Goal: Task Accomplishment & Management: Use online tool/utility

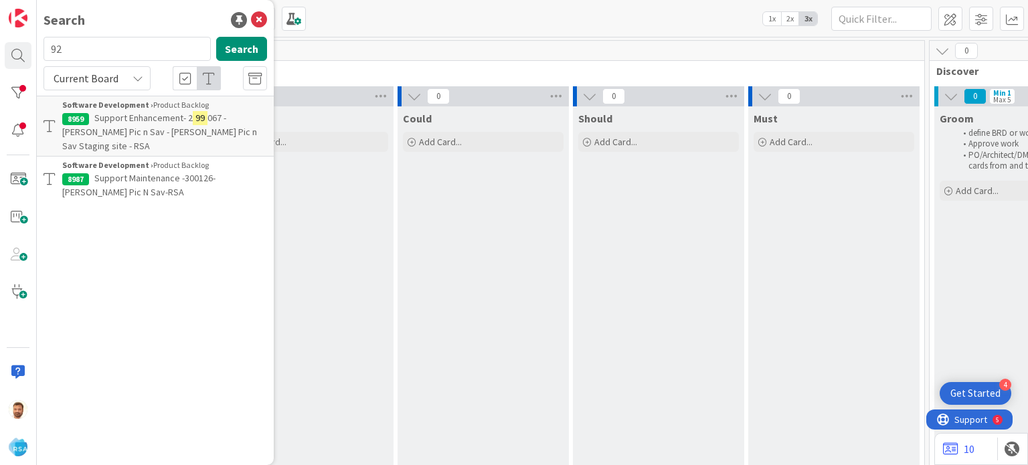
scroll to position [0, 1211]
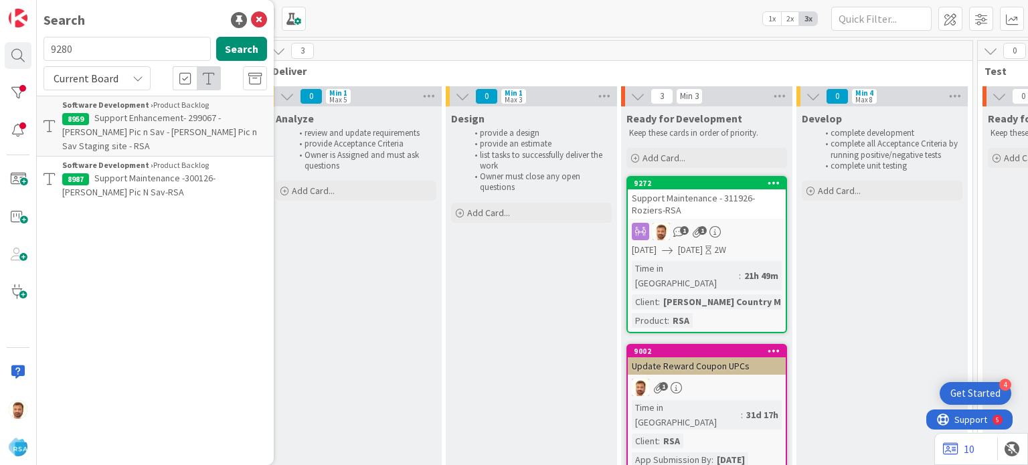
type input "9280"
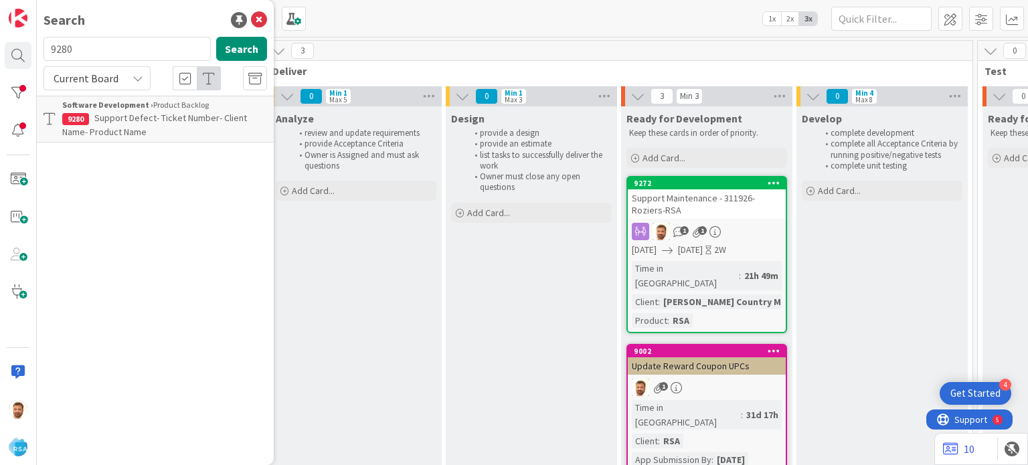
click at [139, 114] on span "Support Defect- Ticket Number- Client Name- Product Name" at bounding box center [154, 125] width 185 height 26
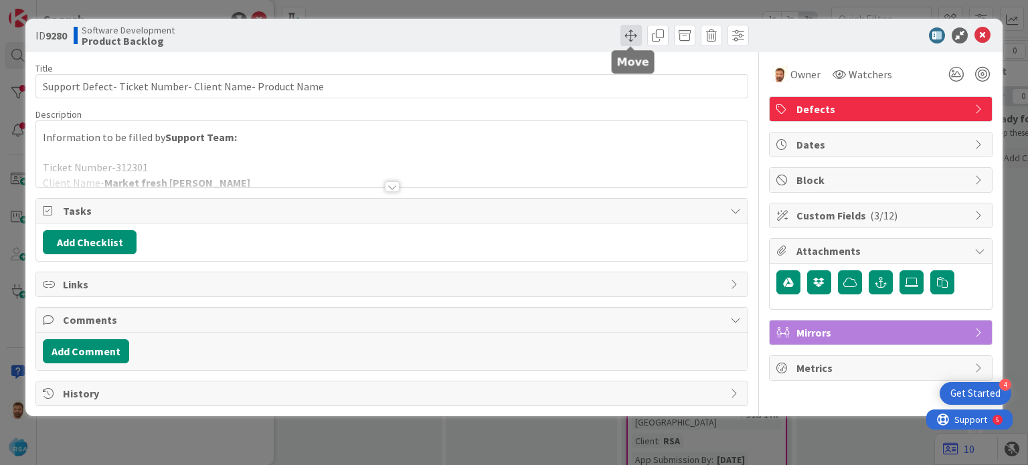
click at [626, 39] on span at bounding box center [630, 35] width 21 height 21
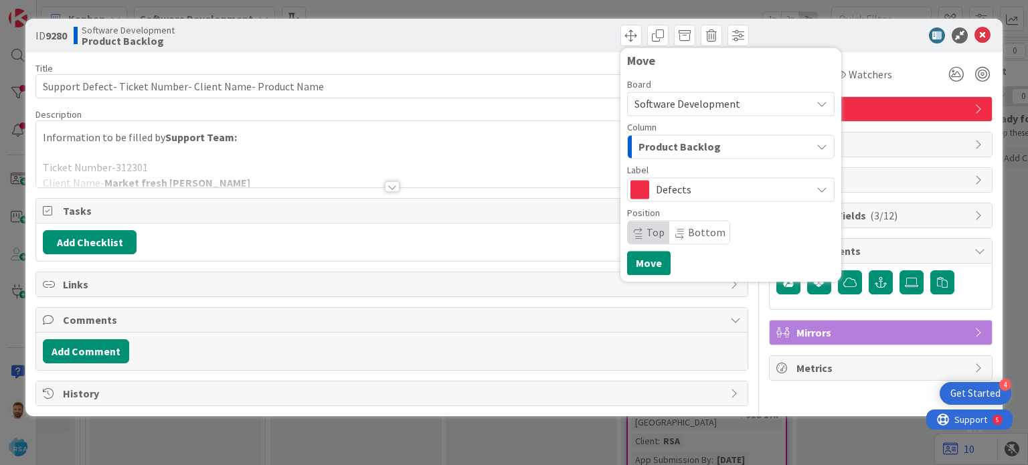
click at [658, 143] on span "Product Backlog" at bounding box center [679, 146] width 82 height 17
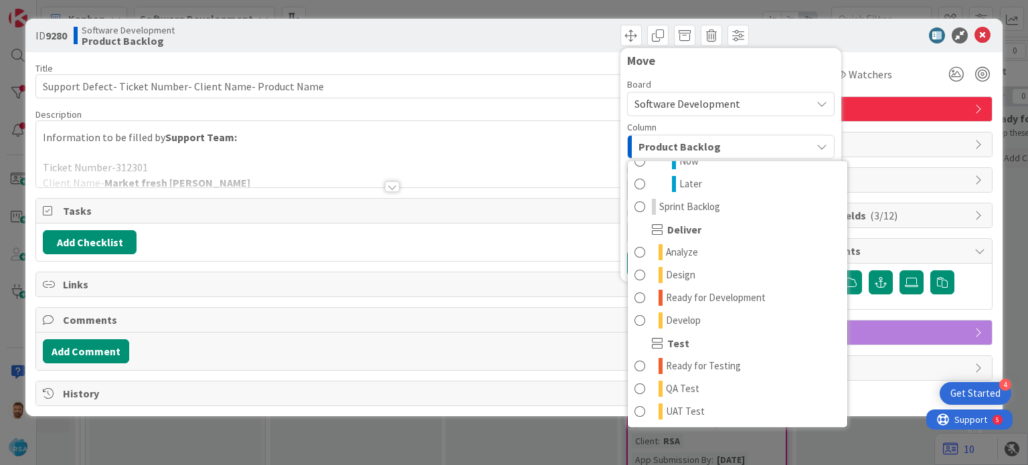
scroll to position [230, 0]
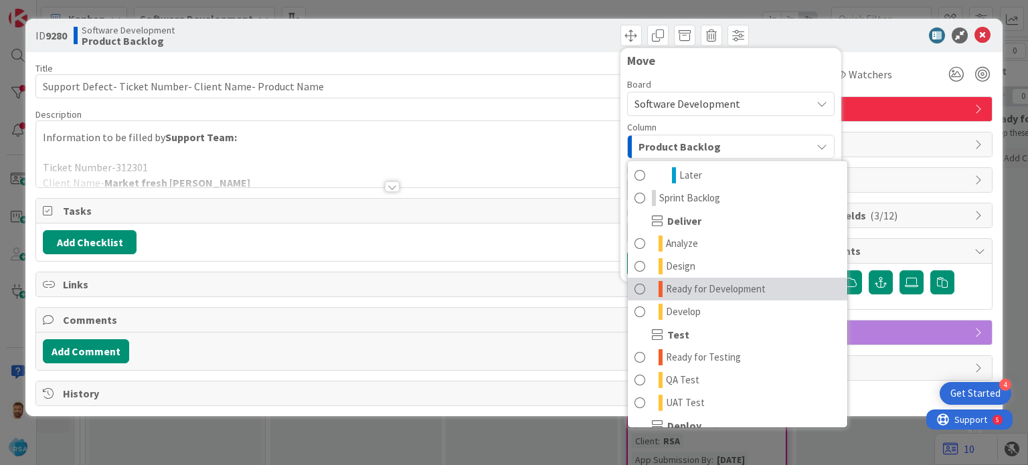
click at [707, 278] on link "Ready for Development" at bounding box center [737, 289] width 219 height 23
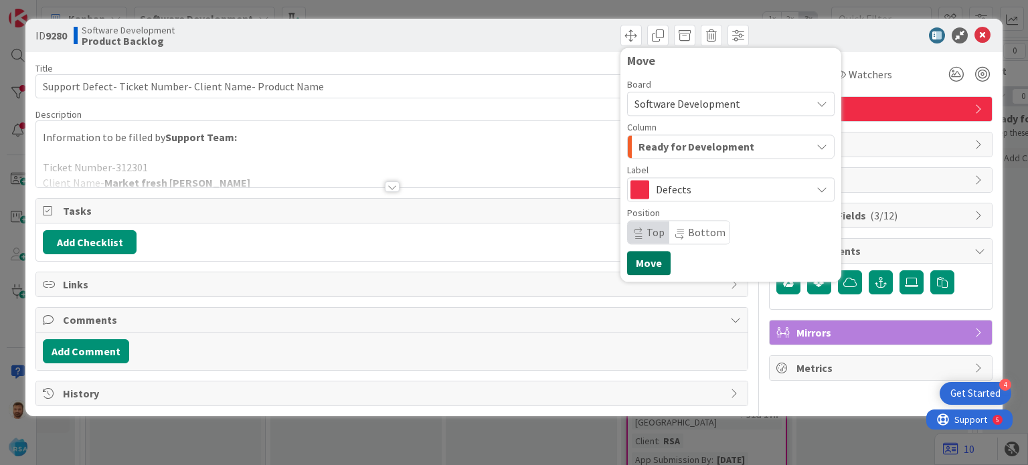
click at [649, 263] on button "Move" at bounding box center [648, 263] width 43 height 24
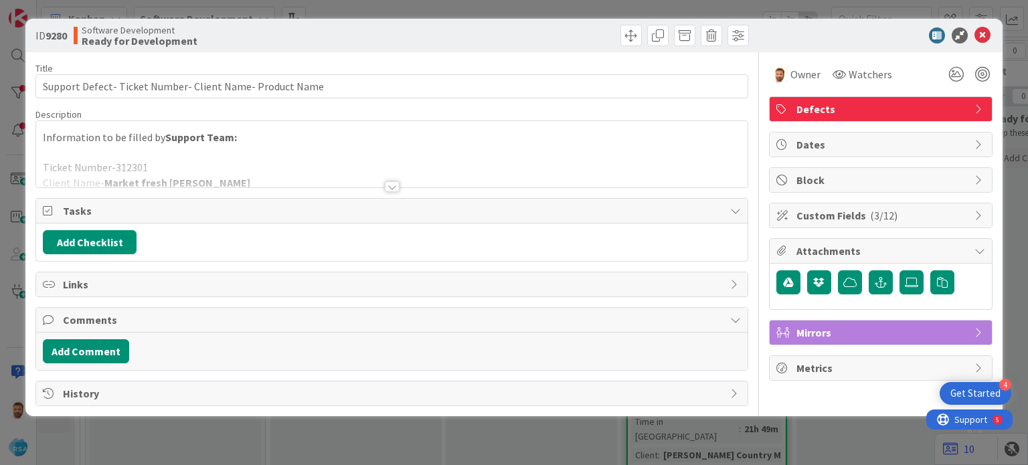
click at [976, 45] on div "ID 9280 Software Development Ready for Development Move Move" at bounding box center [513, 35] width 976 height 33
click at [985, 31] on icon at bounding box center [982, 35] width 16 height 16
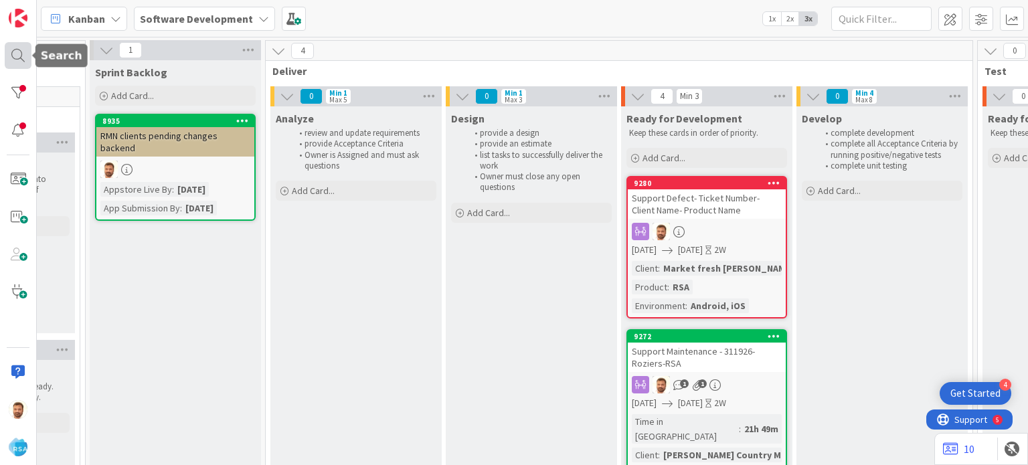
click at [20, 58] on div at bounding box center [18, 55] width 27 height 27
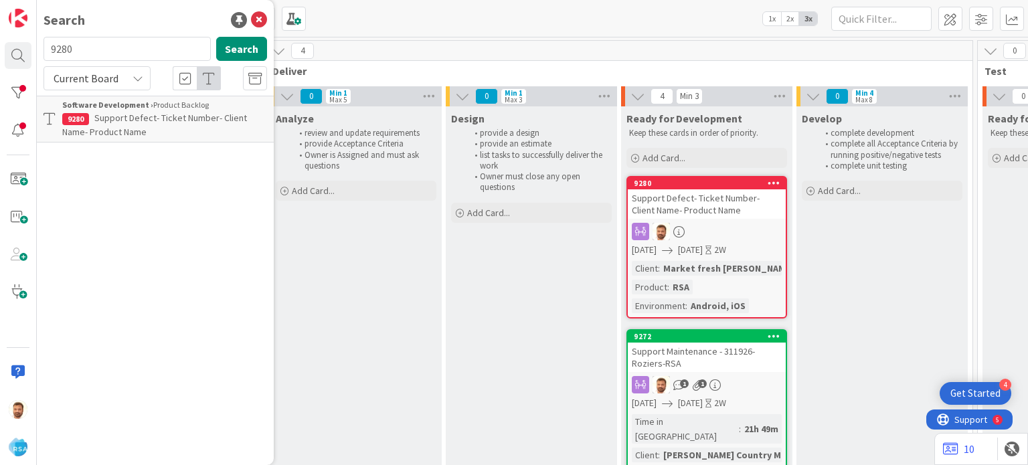
click at [169, 130] on p "Support Defect- Ticket Number- Client Name- Product Name" at bounding box center [164, 125] width 205 height 28
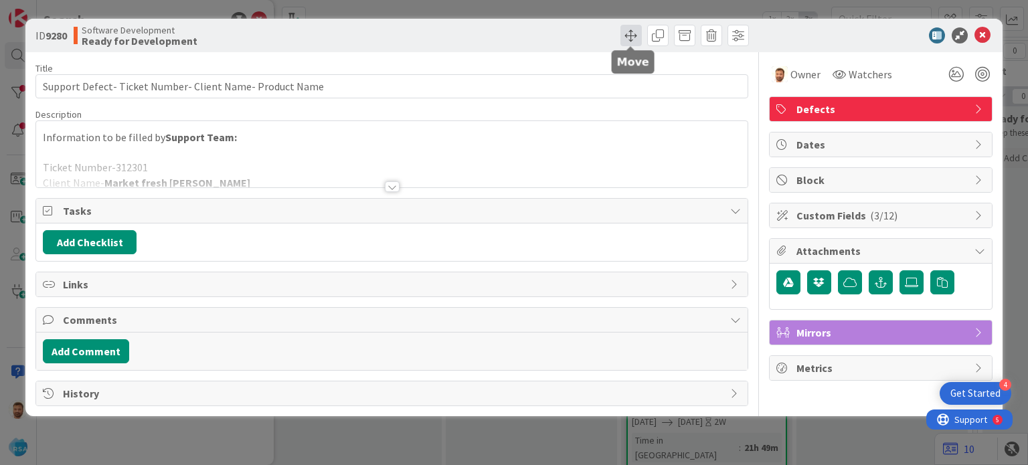
click at [630, 43] on span at bounding box center [630, 35] width 21 height 21
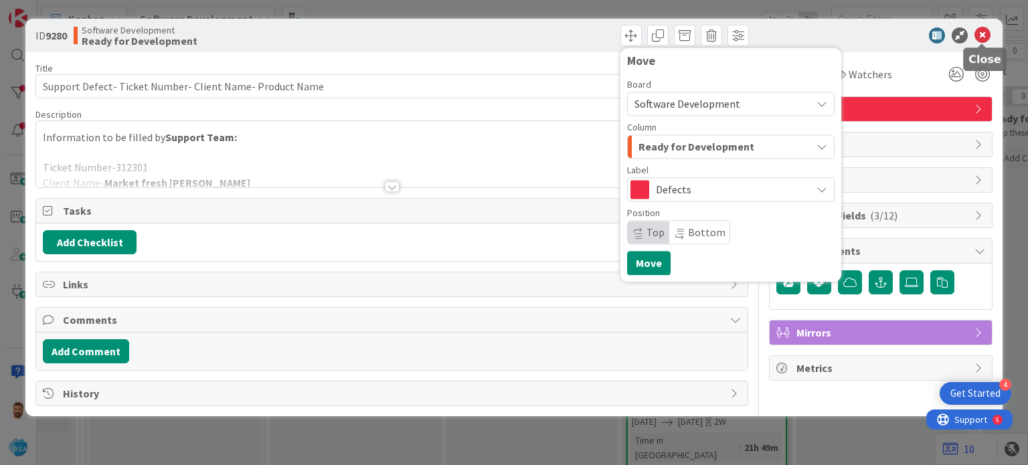
click at [986, 35] on icon at bounding box center [982, 35] width 16 height 16
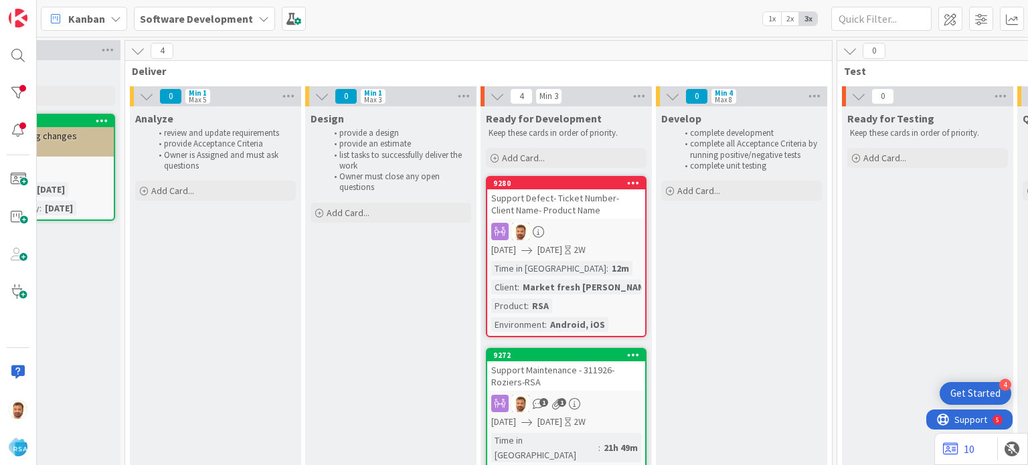
click at [551, 192] on div "Support Defect- Ticket Number- Client Name- Product Name" at bounding box center [566, 203] width 158 height 29
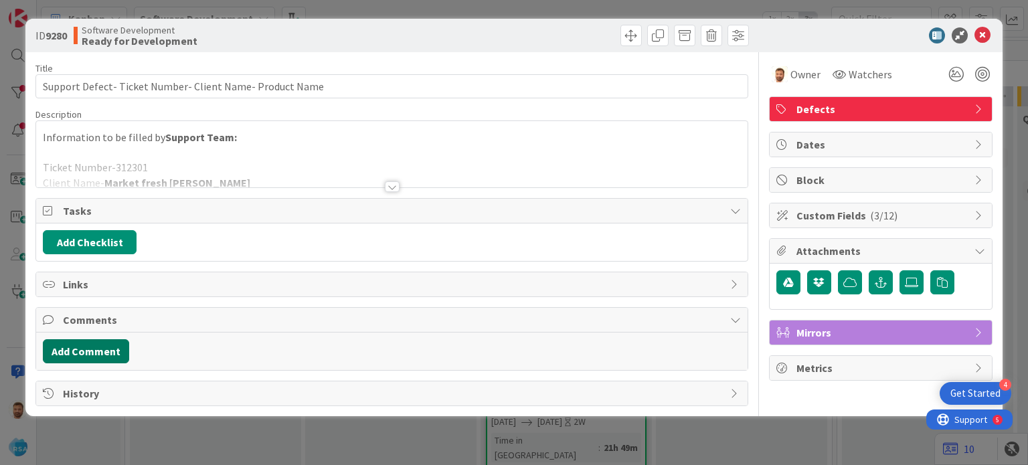
click at [107, 353] on button "Add Comment" at bounding box center [86, 351] width 86 height 24
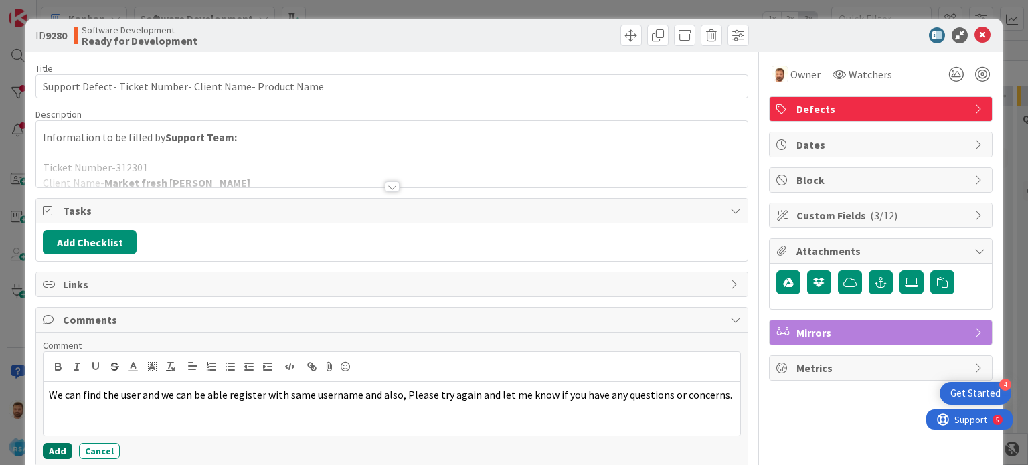
click at [60, 448] on button "Add" at bounding box center [57, 451] width 29 height 16
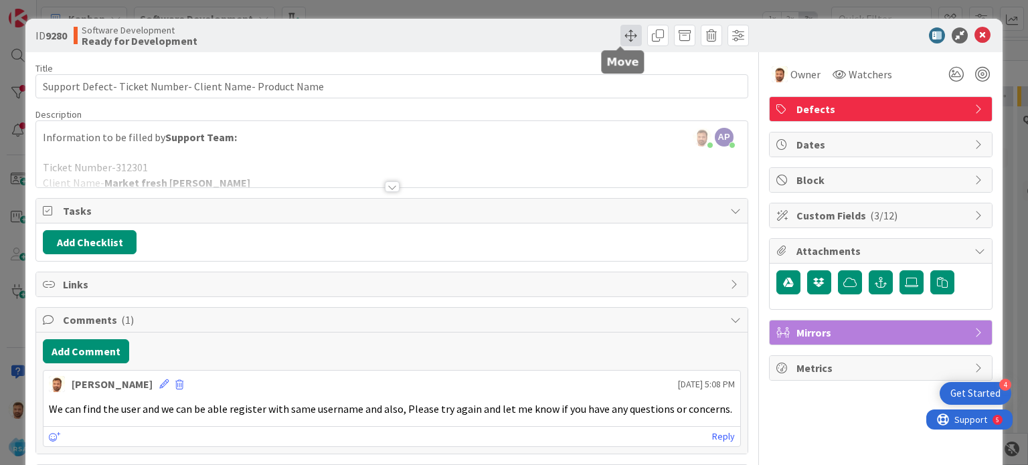
click at [620, 37] on span at bounding box center [630, 35] width 21 height 21
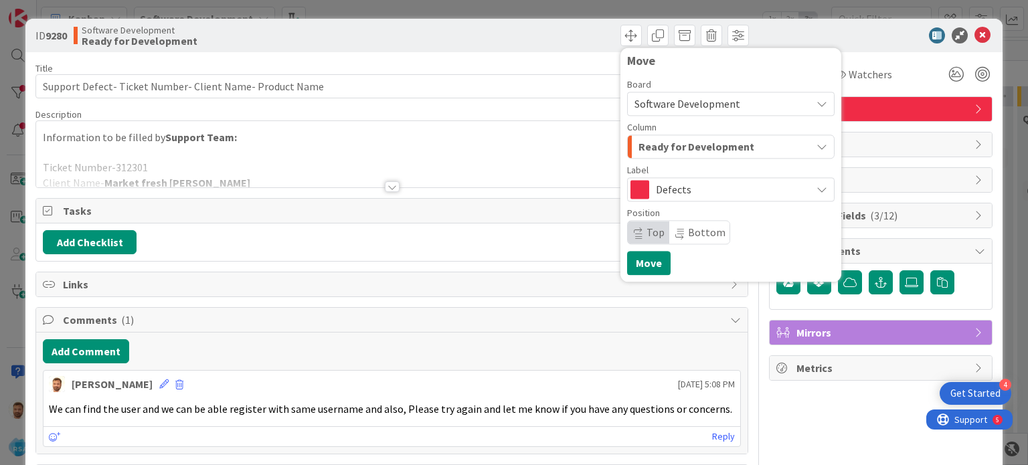
click at [650, 143] on span "Ready for Development" at bounding box center [696, 146] width 116 height 17
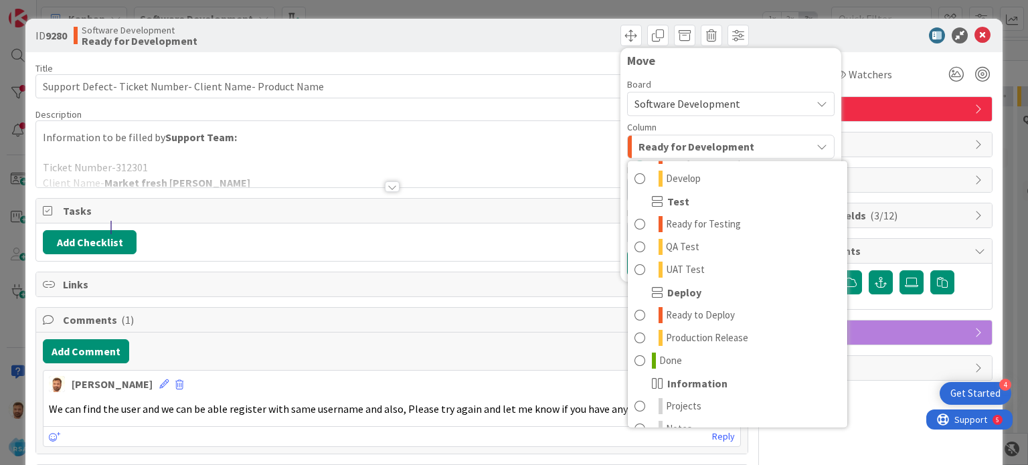
scroll to position [381, 0]
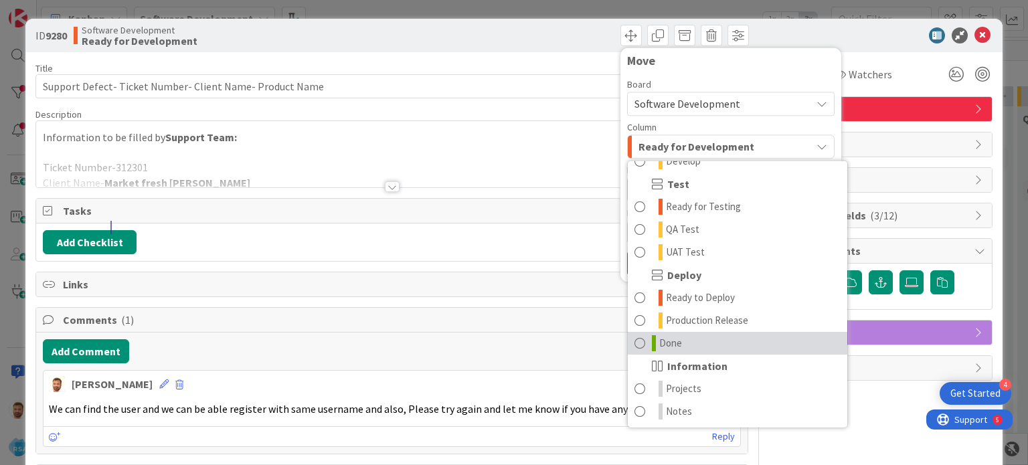
click at [659, 339] on span "Done" at bounding box center [670, 343] width 23 height 16
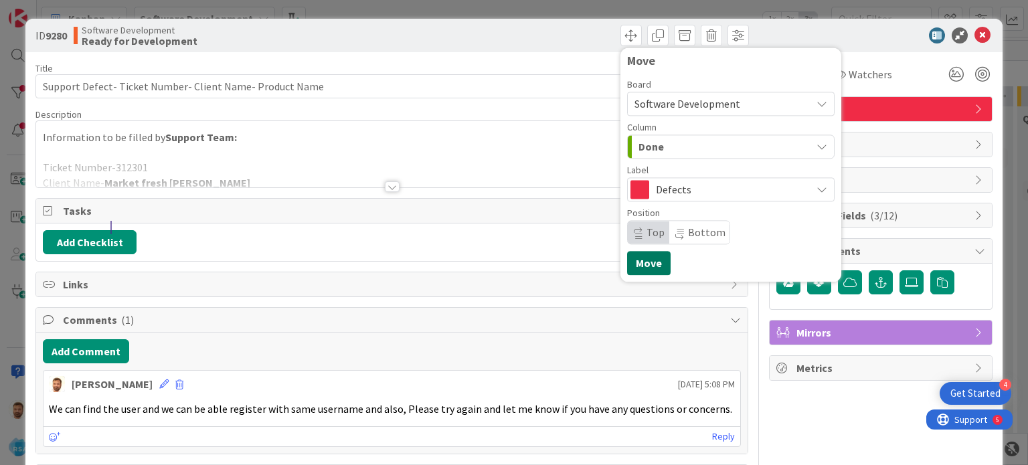
click at [648, 254] on button "Move" at bounding box center [648, 263] width 43 height 24
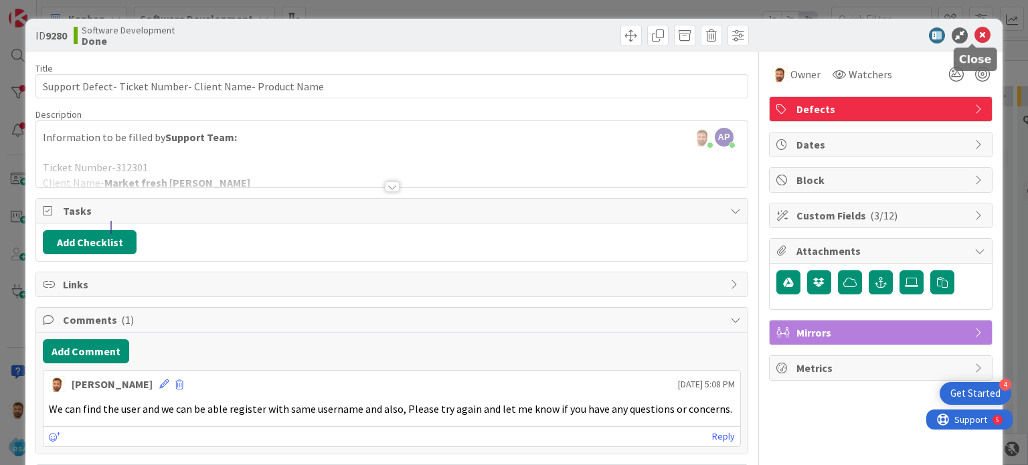
click at [974, 35] on icon at bounding box center [982, 35] width 16 height 16
